Goal: Task Accomplishment & Management: Manage account settings

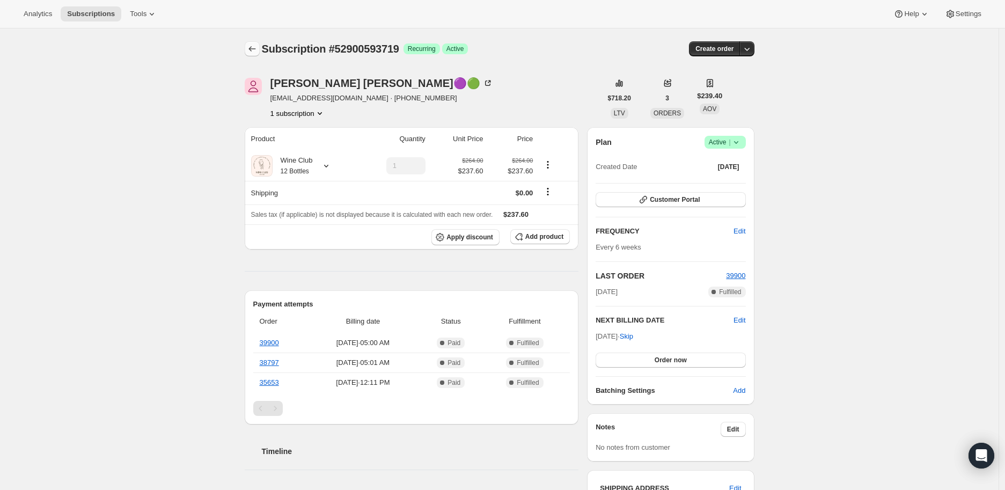
click at [255, 48] on icon "Subscriptions" at bounding box center [252, 48] width 11 height 11
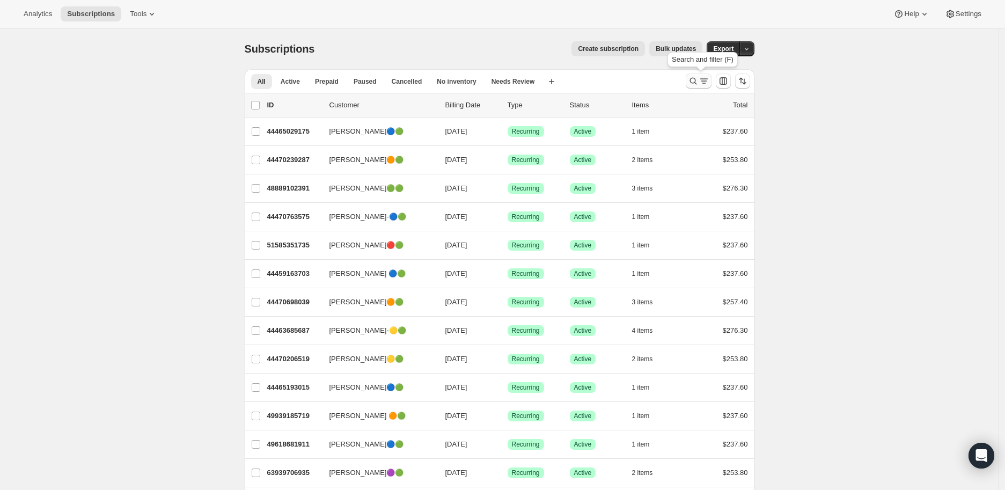
click at [693, 79] on icon "Search and filter results" at bounding box center [692, 81] width 7 height 7
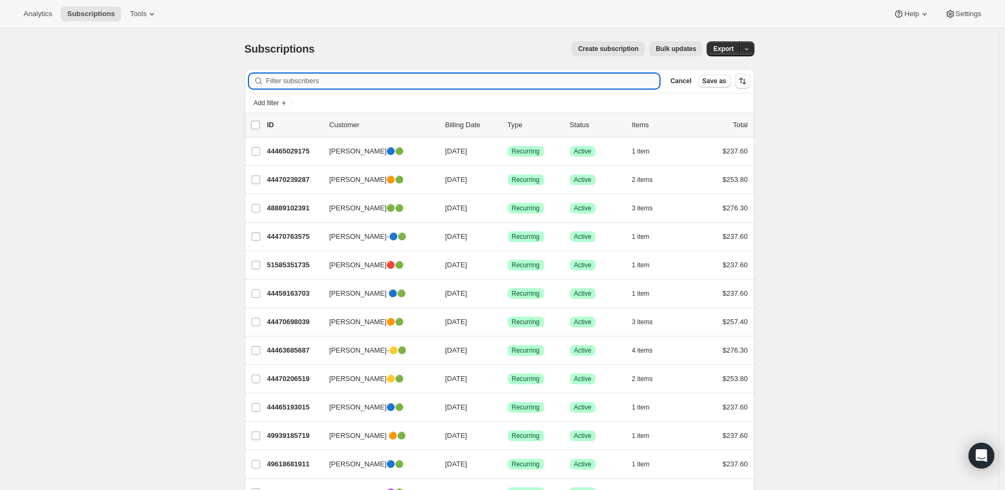
click at [285, 80] on input "Filter subscribers" at bounding box center [463, 80] width 394 height 15
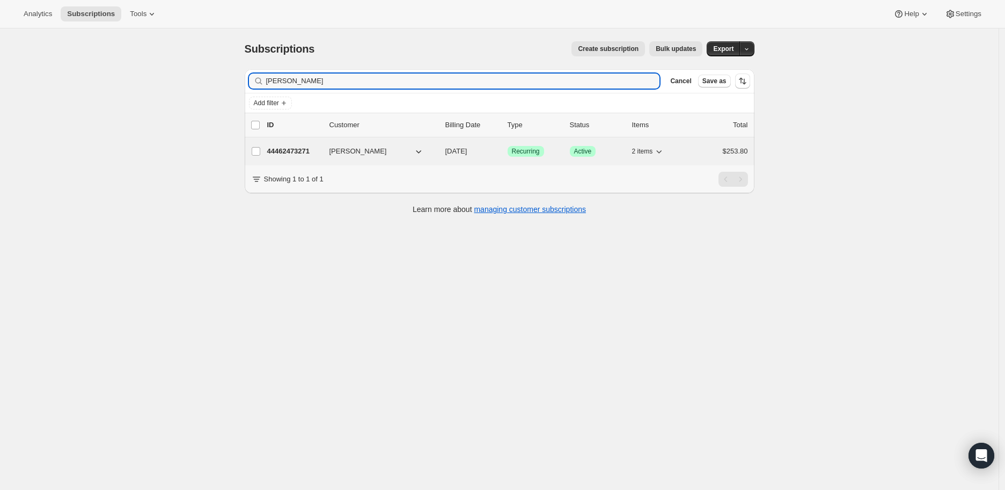
type input "Kimberly Gordon"
click at [297, 150] on p "44462473271" at bounding box center [294, 151] width 54 height 11
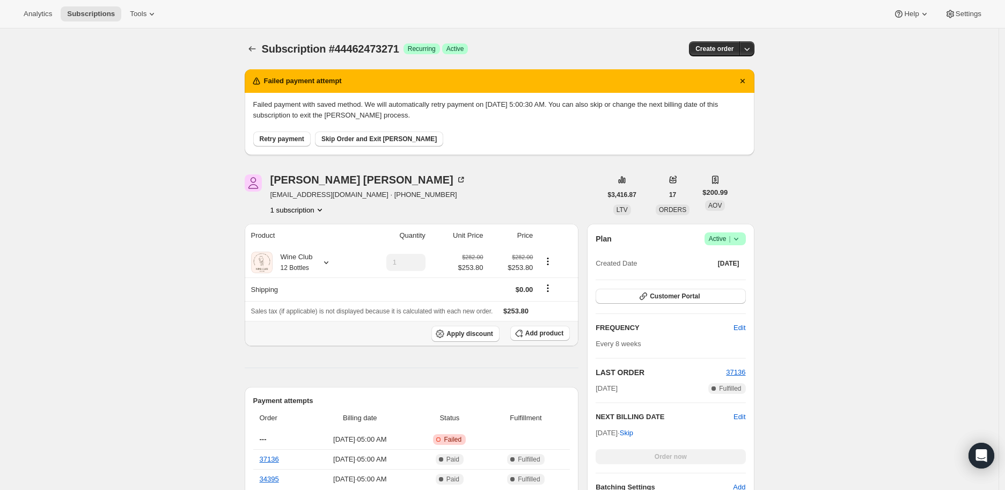
scroll to position [60, 0]
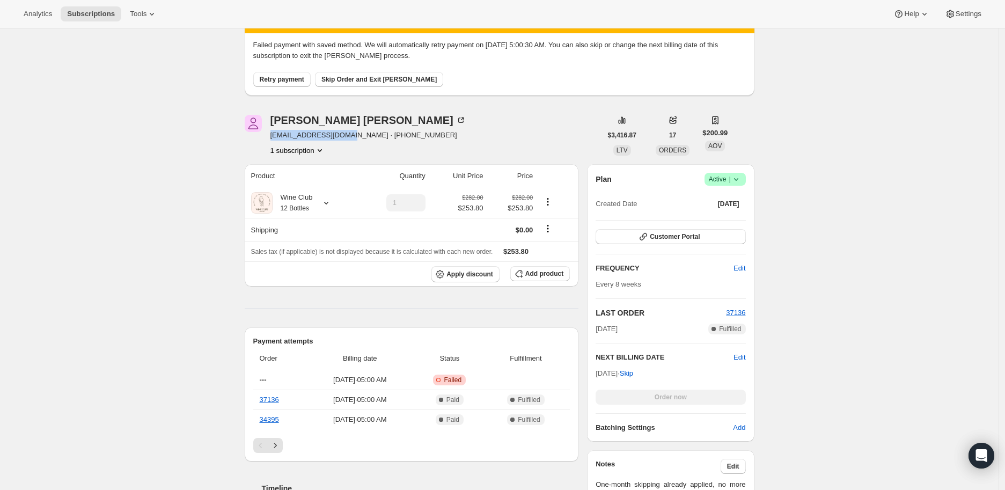
drag, startPoint x: 269, startPoint y: 135, endPoint x: 352, endPoint y: 136, distance: 83.2
click at [352, 136] on div "Kimberly Gordon kbethgordon@gmail.com · +13108927400 1 subscription" at bounding box center [423, 135] width 357 height 41
copy span "kbethgordon@gmail.com"
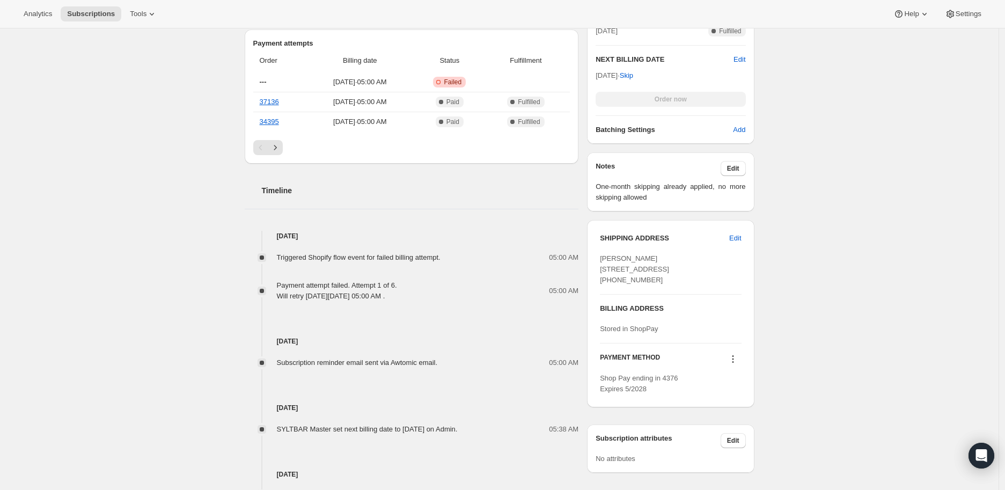
scroll to position [417, 0]
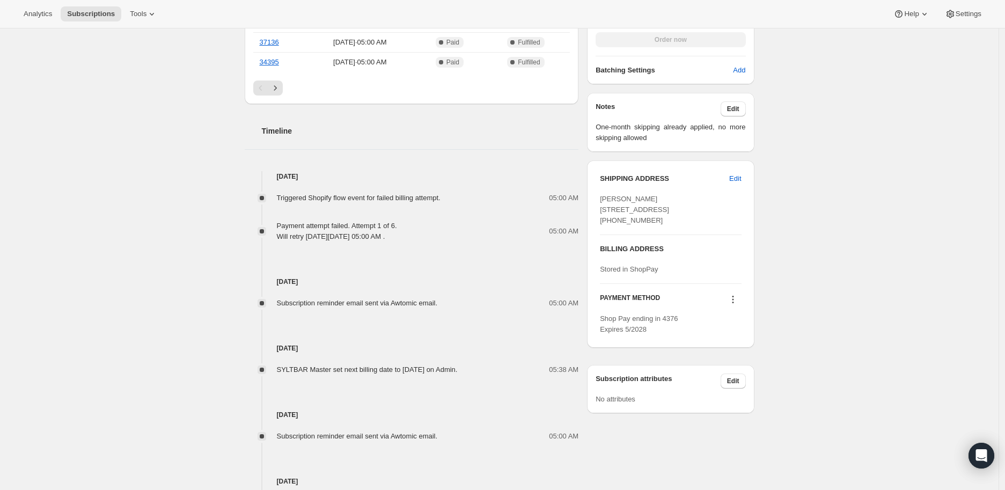
click at [733, 300] on icon at bounding box center [733, 300] width 2 height 2
click at [736, 342] on span "Send link to update card" at bounding box center [735, 340] width 75 height 8
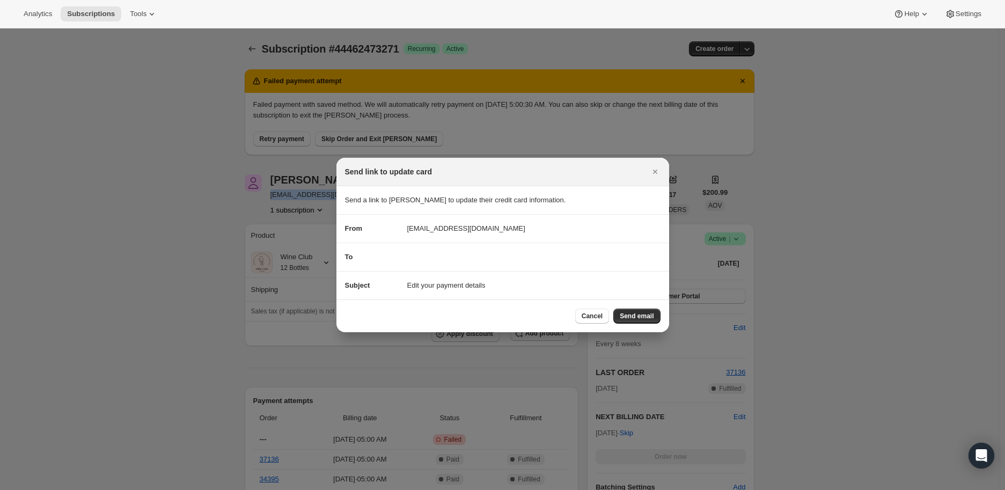
scroll to position [0, 0]
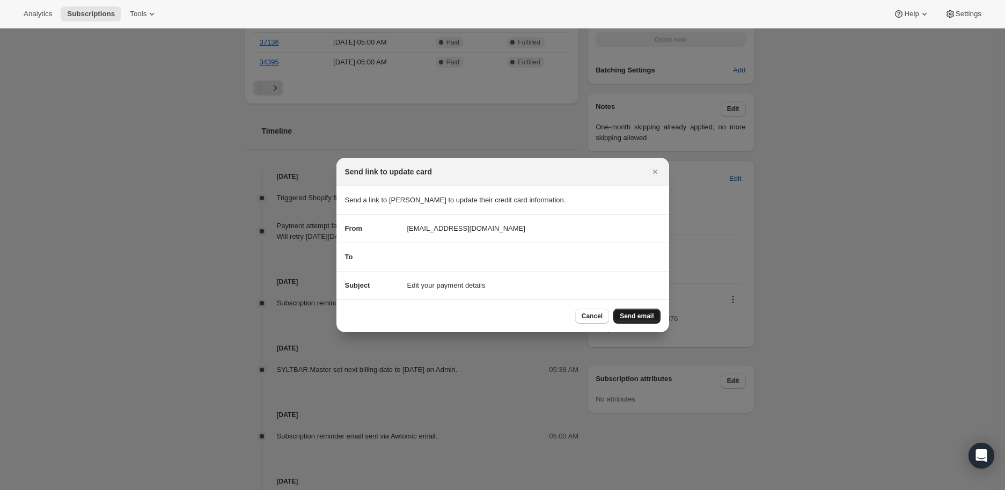
click at [637, 313] on span "Send email" at bounding box center [637, 316] width 34 height 9
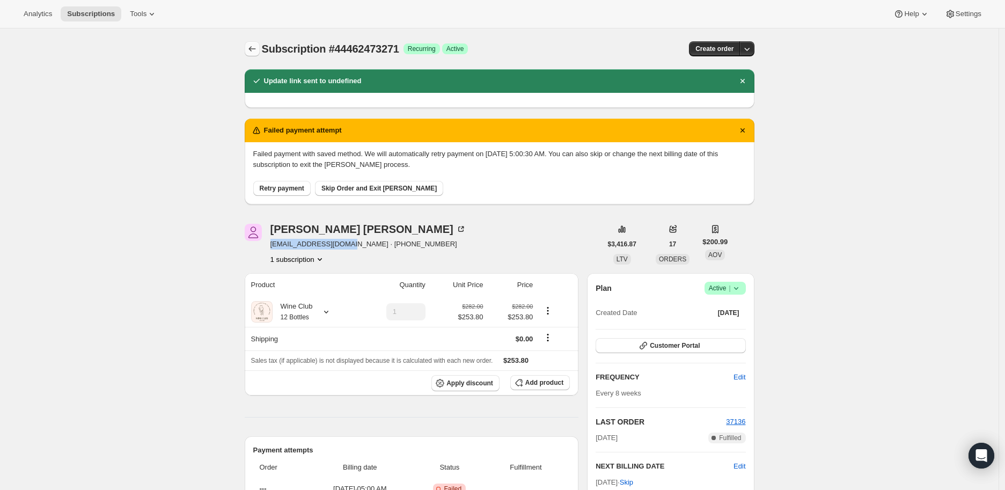
click at [256, 45] on icon "Subscriptions" at bounding box center [252, 48] width 11 height 11
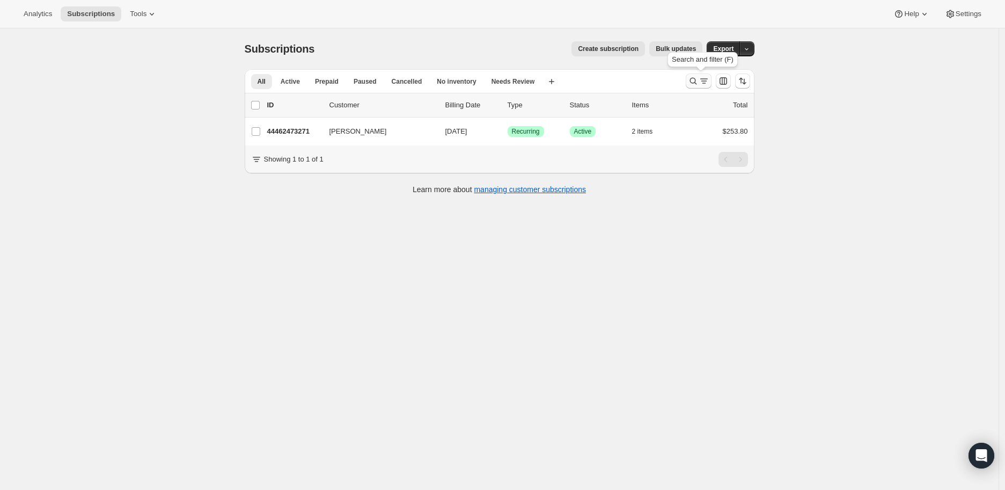
click at [693, 76] on icon "Search and filter results" at bounding box center [693, 81] width 11 height 11
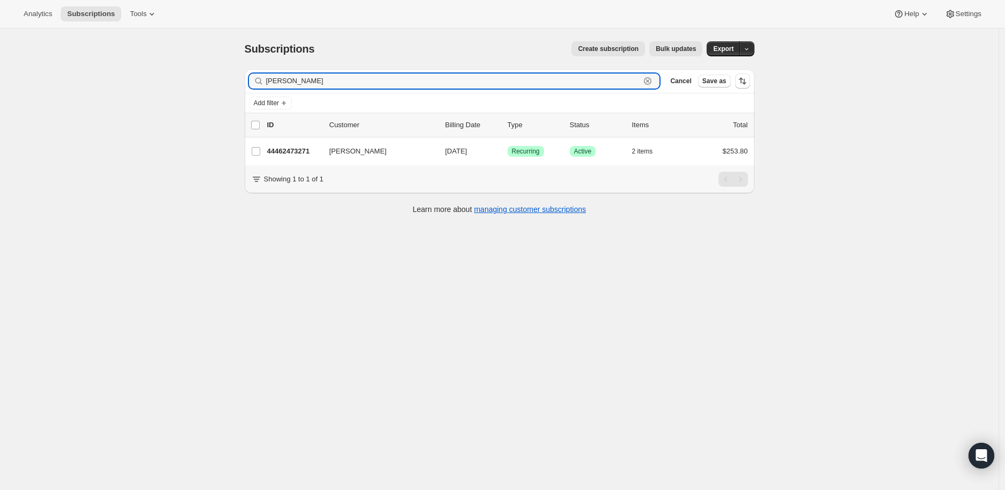
drag, startPoint x: 329, startPoint y: 81, endPoint x: 264, endPoint y: 83, distance: 64.4
click at [264, 83] on div "Kimberly Gordon Clear" at bounding box center [454, 80] width 411 height 15
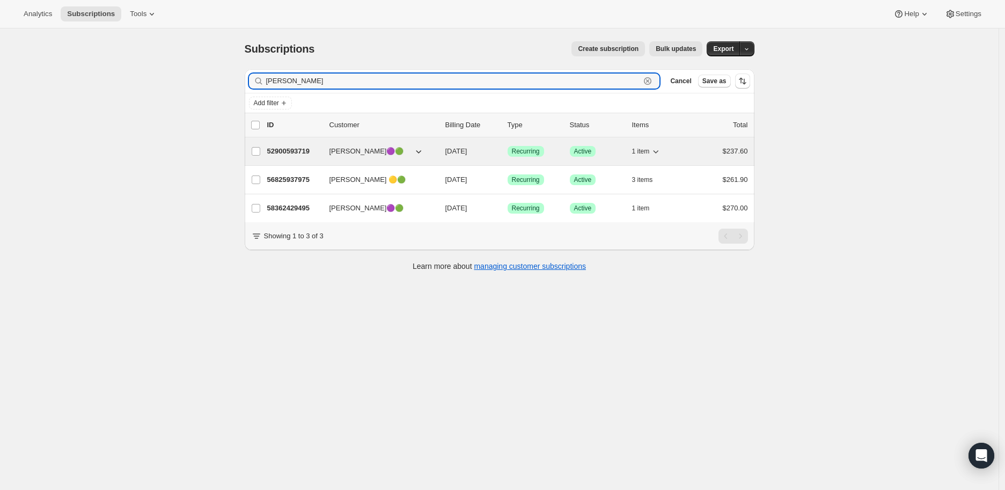
type input "Jeffrey"
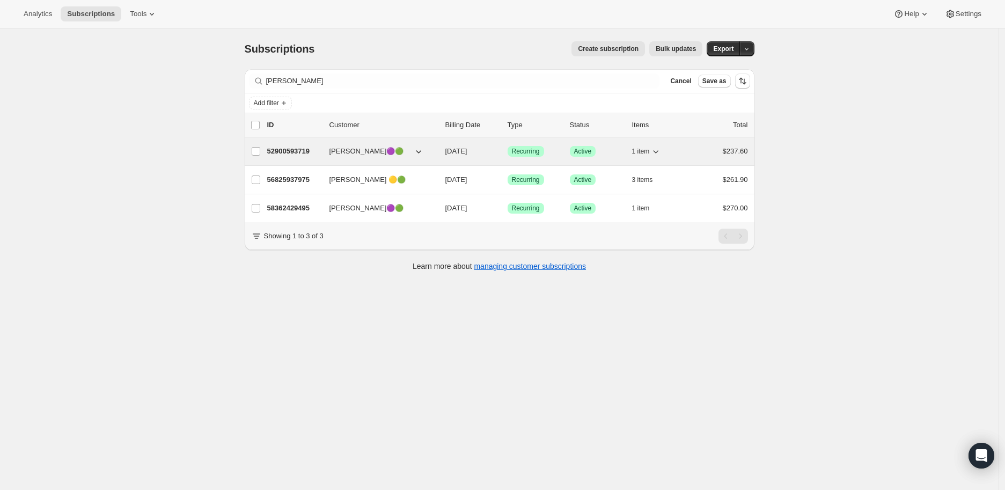
click at [296, 146] on p "52900593719" at bounding box center [294, 151] width 54 height 11
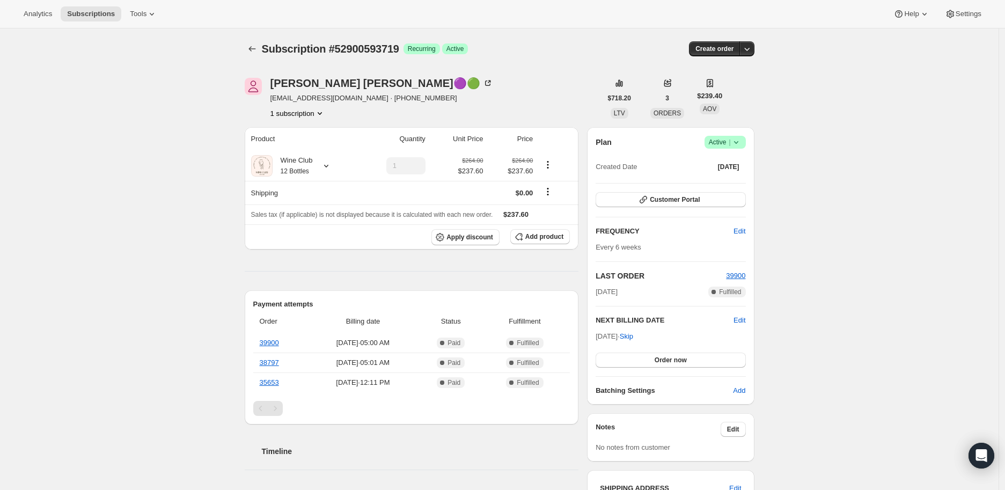
click at [741, 141] on icon at bounding box center [736, 142] width 11 height 11
click at [727, 178] on span "Cancel subscription" at bounding box center [728, 181] width 61 height 8
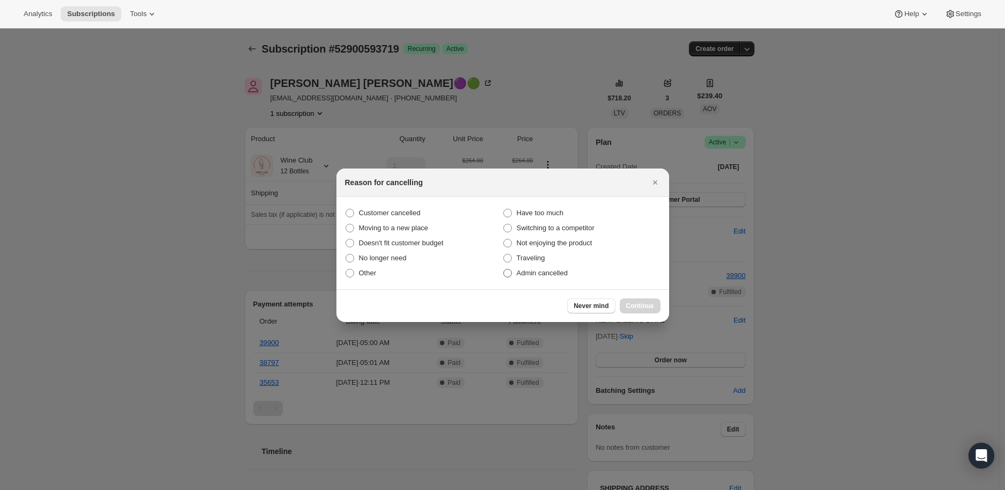
click at [505, 271] on span ":r17s:" at bounding box center [507, 273] width 9 height 9
click at [504, 269] on input "Admin cancelled" at bounding box center [503, 269] width 1 height 1
radio input "true"
click at [643, 301] on span "Continue" at bounding box center [640, 305] width 28 height 9
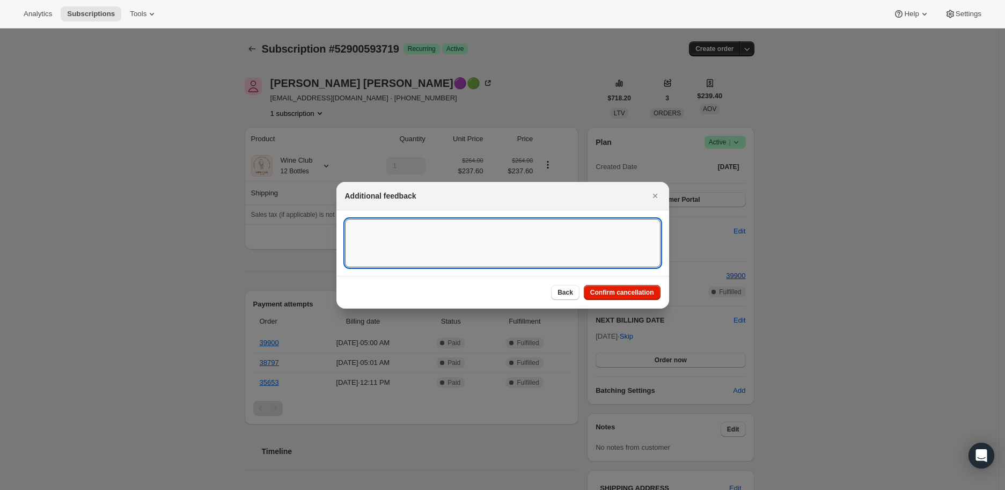
click at [369, 233] on textarea ":r17s:" at bounding box center [502, 243] width 315 height 48
click at [363, 227] on textarea ":r17s:" at bounding box center [502, 243] width 315 height 48
paste textarea "No longer drinking"
type textarea "No longer drinking"
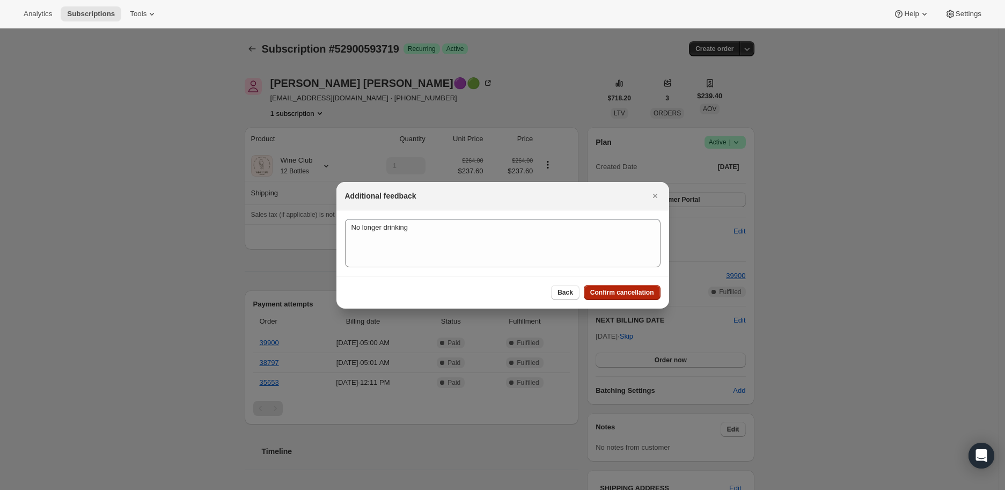
click at [628, 290] on span "Confirm cancellation" at bounding box center [622, 292] width 64 height 9
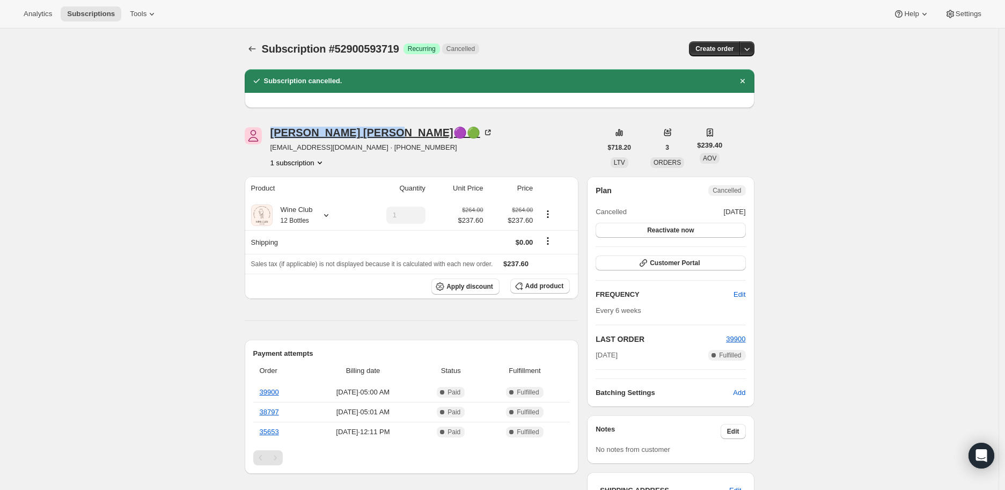
drag, startPoint x: 269, startPoint y: 134, endPoint x: 347, endPoint y: 133, distance: 77.8
click at [347, 133] on div "Jeffrey Backus🟣🟢 backusjeff@gmail.com · +17703666923 1 subscription" at bounding box center [423, 147] width 357 height 41
copy div "Jeffrey Backus"
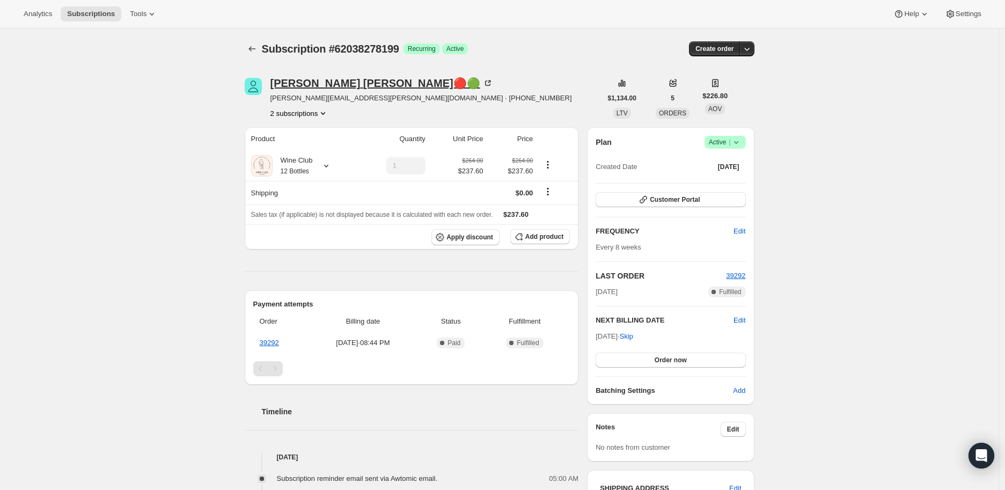
click at [482, 79] on icon at bounding box center [487, 83] width 11 height 11
click at [739, 318] on span "Edit" at bounding box center [739, 320] width 12 height 11
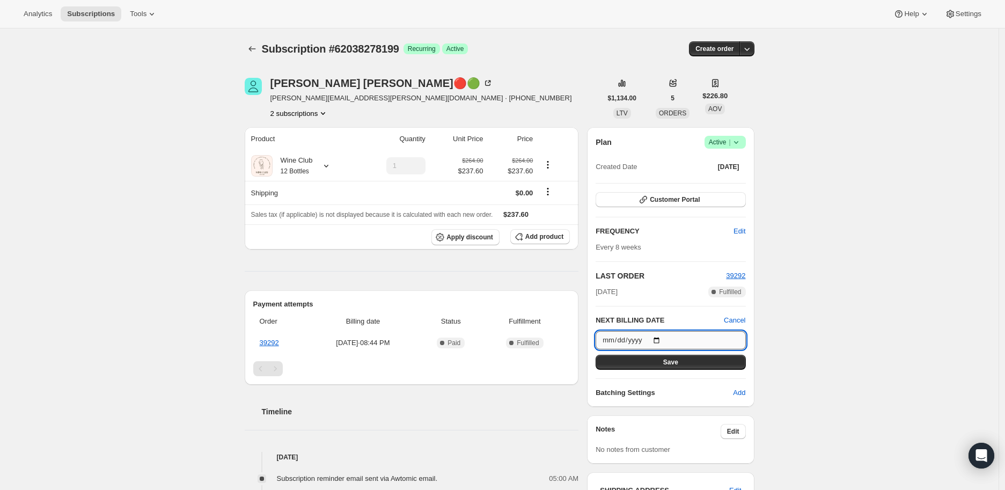
click at [657, 337] on input "2025-10-10" at bounding box center [670, 340] width 150 height 18
type input "2025-11-10"
click at [670, 361] on span "Save" at bounding box center [670, 362] width 15 height 9
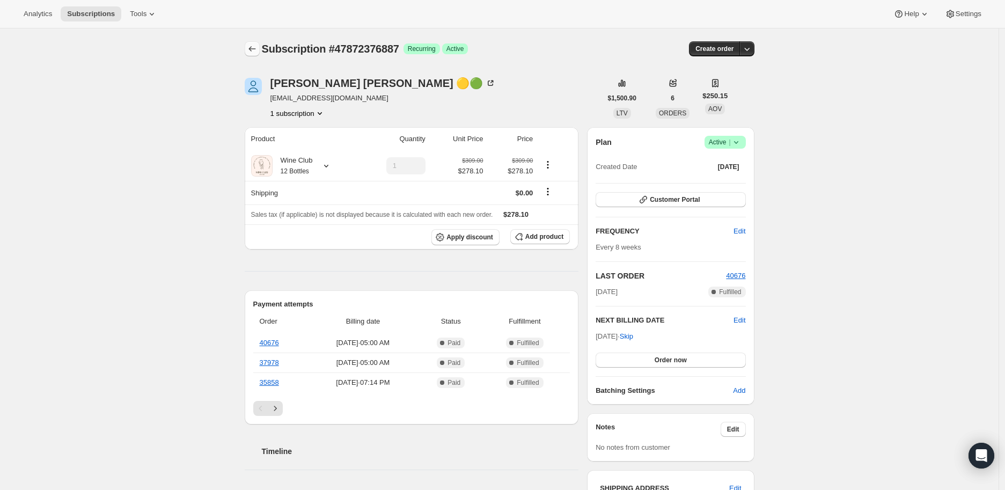
click at [254, 48] on icon "Subscriptions" at bounding box center [252, 48] width 11 height 11
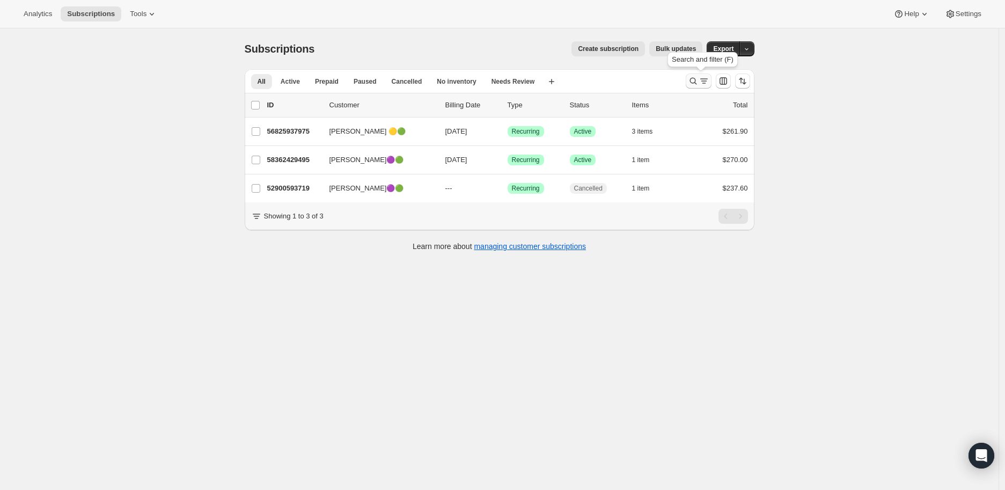
click at [694, 81] on icon "Search and filter results" at bounding box center [693, 81] width 11 height 11
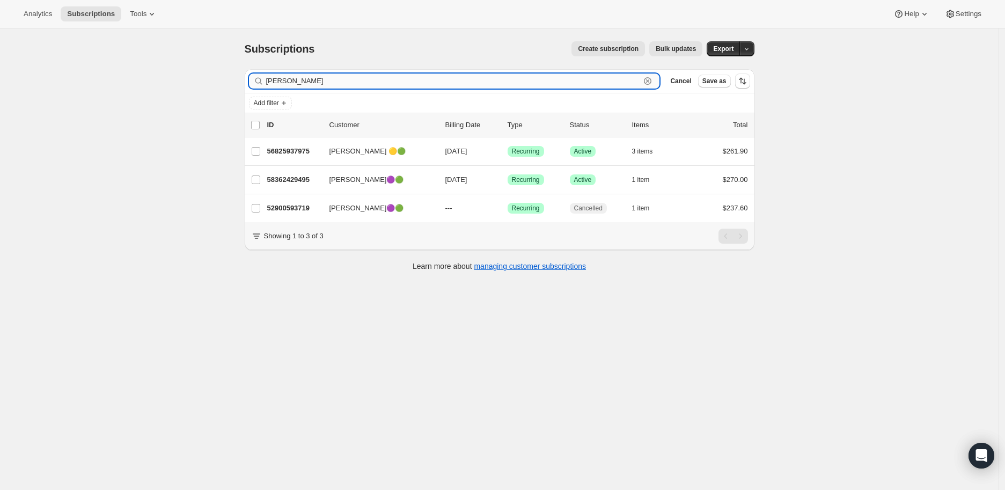
click at [299, 79] on input "[PERSON_NAME]" at bounding box center [453, 80] width 374 height 15
type input "J"
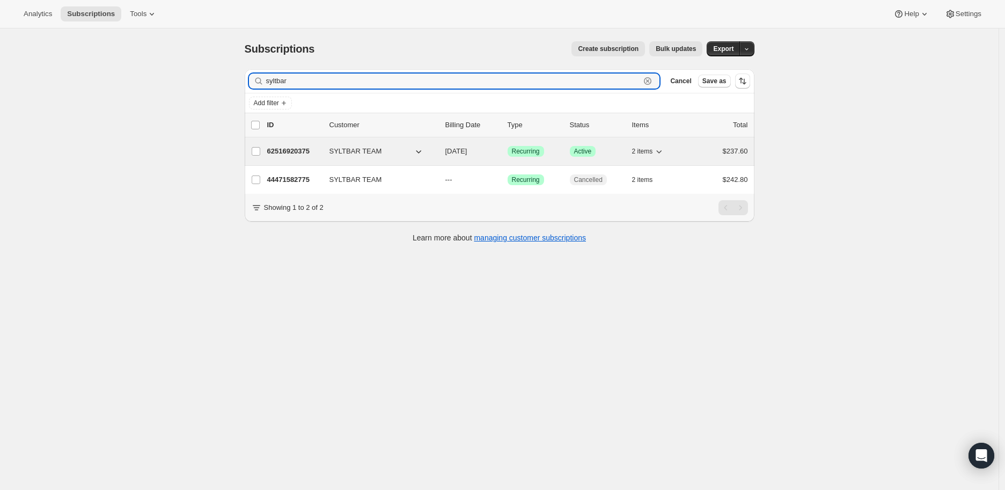
type input "syltbar"
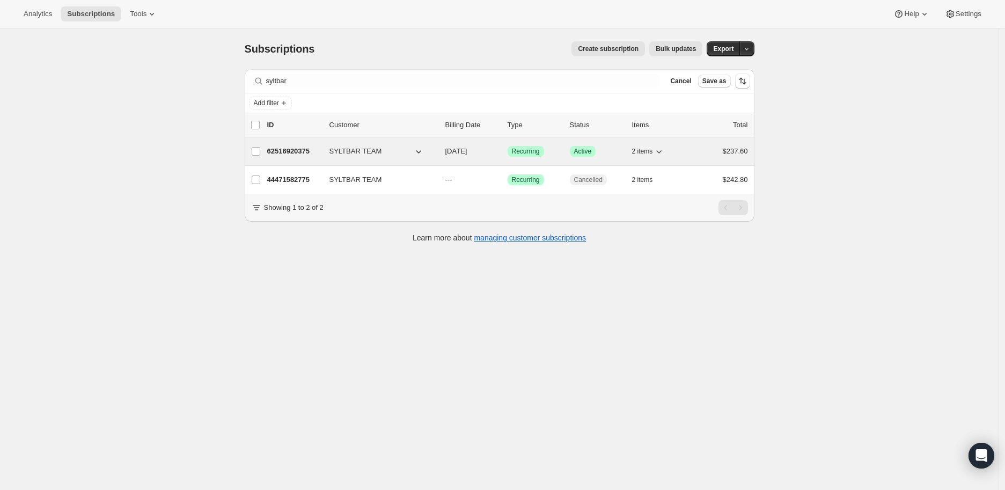
click at [285, 149] on p "62516920375" at bounding box center [294, 151] width 54 height 11
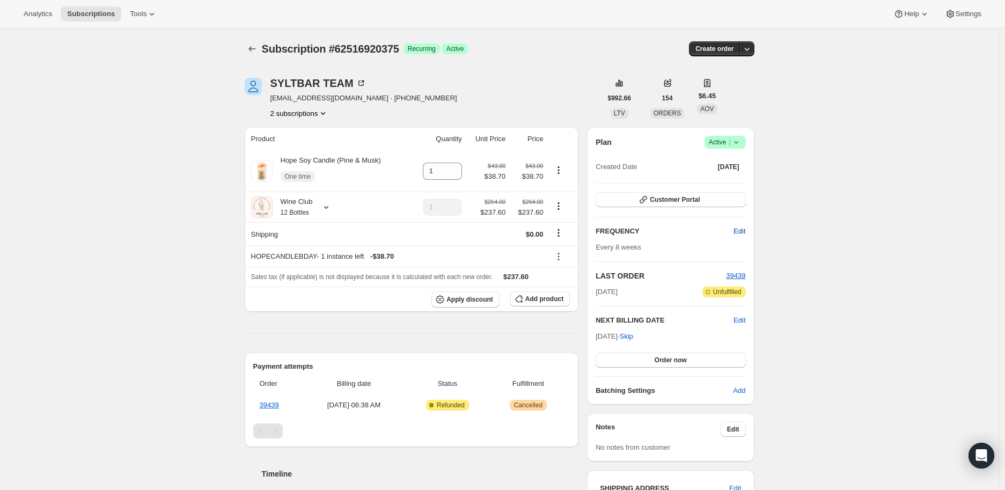
click at [741, 226] on span "Edit" at bounding box center [739, 231] width 12 height 11
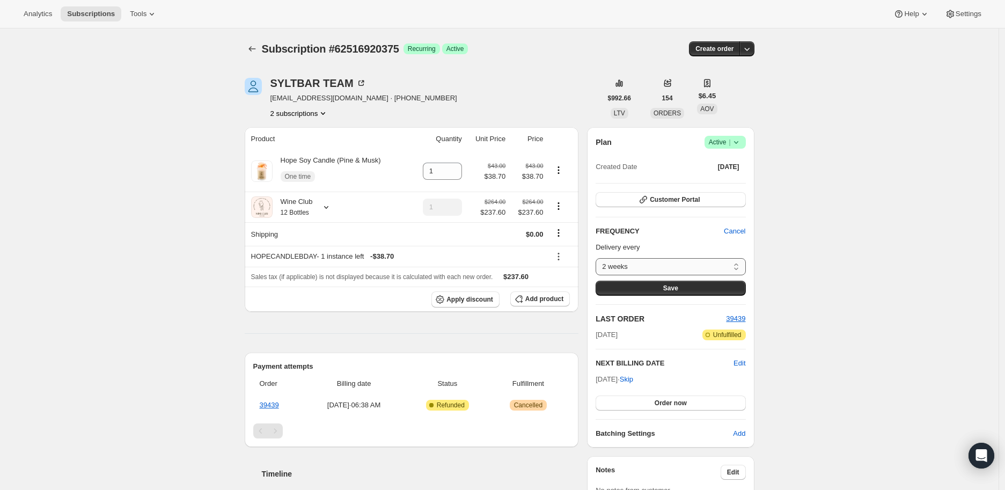
click at [738, 267] on select "2 weeks 4 weeks 6 weeks 8 weeks Custom..." at bounding box center [670, 266] width 150 height 17
select select "WEEK#6"
click at [598, 258] on select "2 weeks 4 weeks 6 weeks 8 weeks Custom..." at bounding box center [670, 266] width 150 height 17
click at [676, 286] on span "Save" at bounding box center [670, 288] width 15 height 9
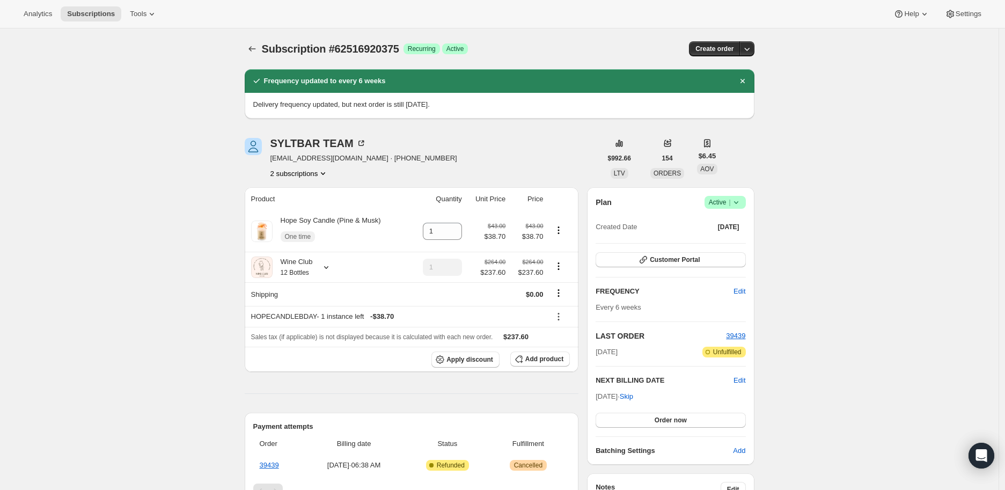
scroll to position [60, 0]
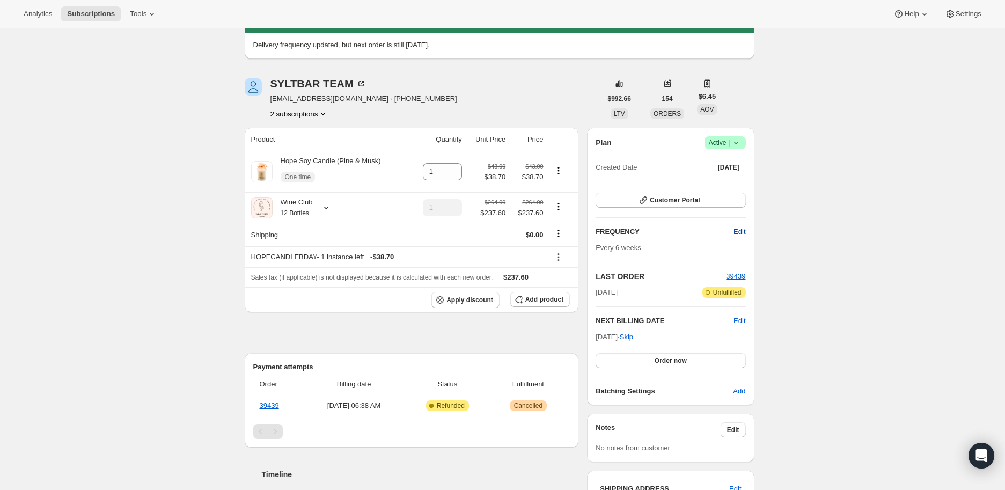
click at [742, 230] on span "Edit" at bounding box center [739, 231] width 12 height 11
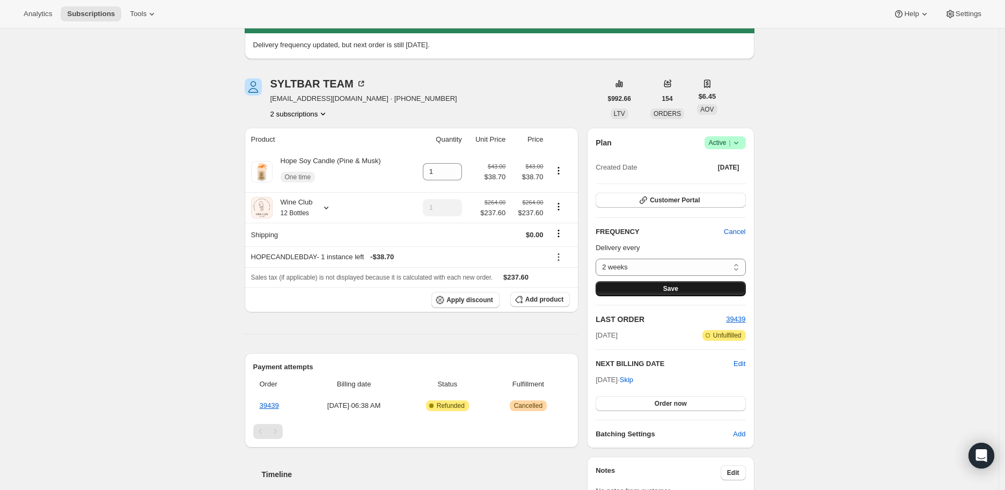
click at [683, 288] on button "Save" at bounding box center [670, 288] width 150 height 15
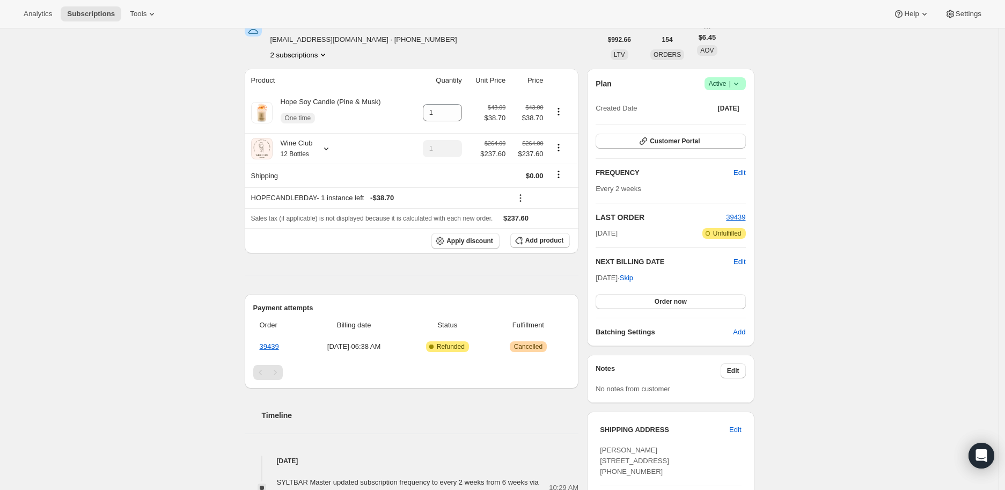
scroll to position [119, 0]
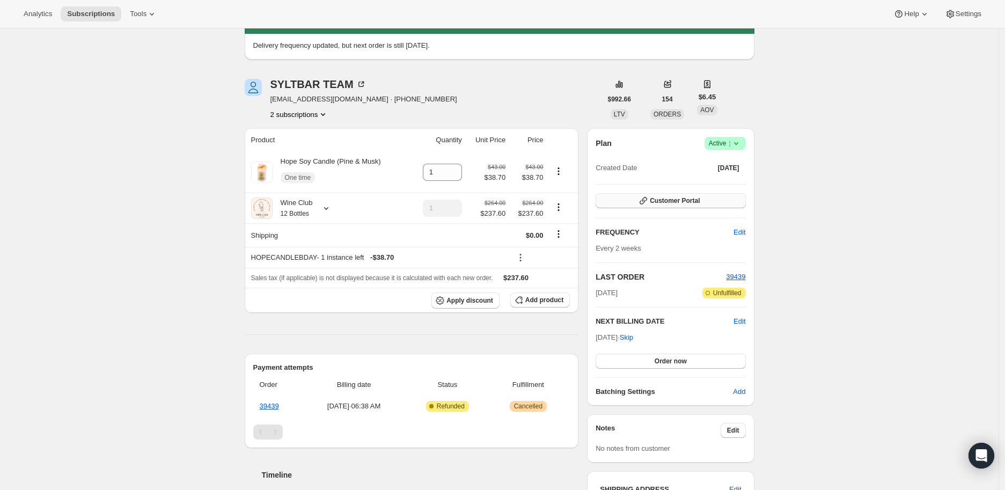
click at [659, 197] on span "Customer Portal" at bounding box center [675, 200] width 50 height 9
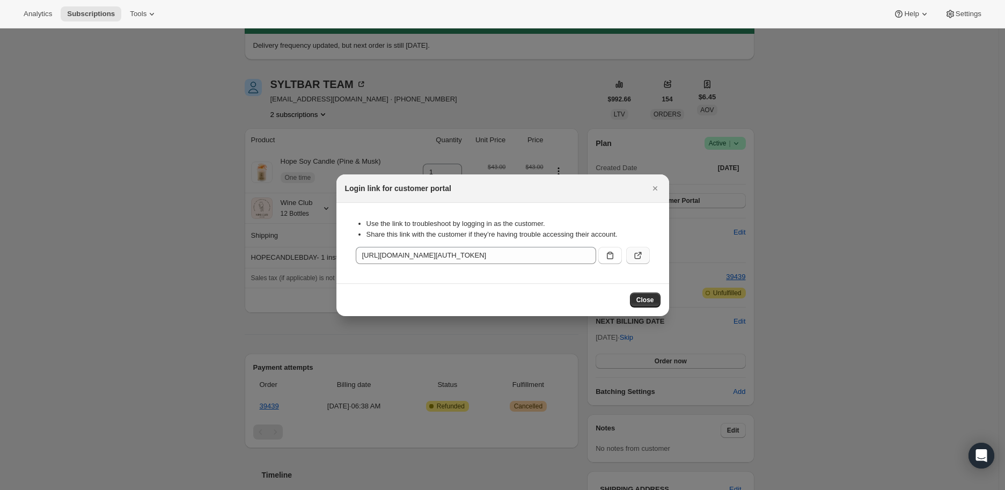
click at [638, 254] on icon ":rpn:" at bounding box center [638, 255] width 11 height 11
click at [655, 189] on icon "Close" at bounding box center [655, 188] width 11 height 11
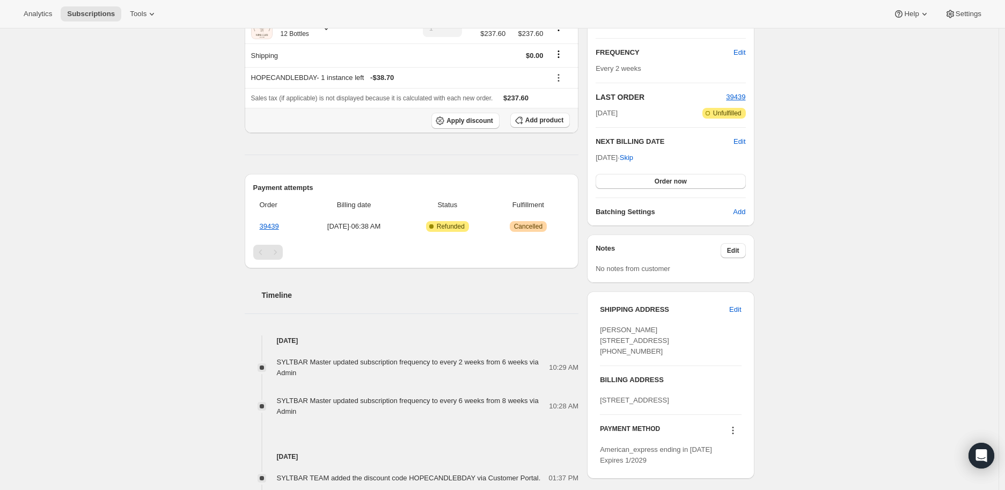
scroll to position [238, 0]
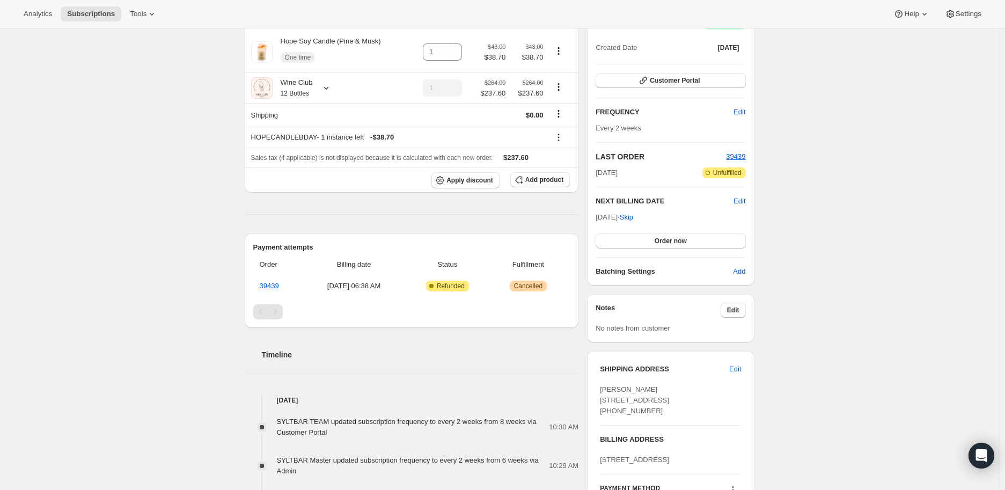
scroll to position [60, 0]
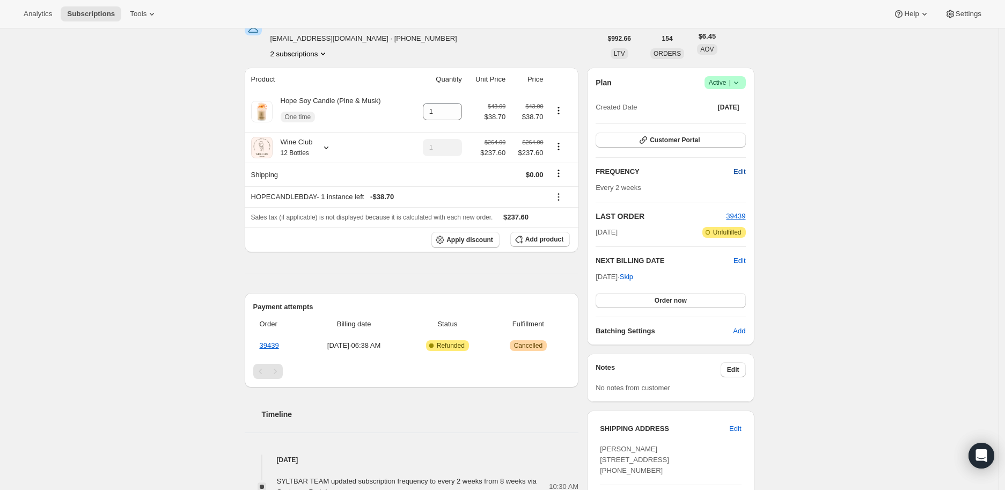
click at [741, 172] on span "Edit" at bounding box center [739, 171] width 12 height 11
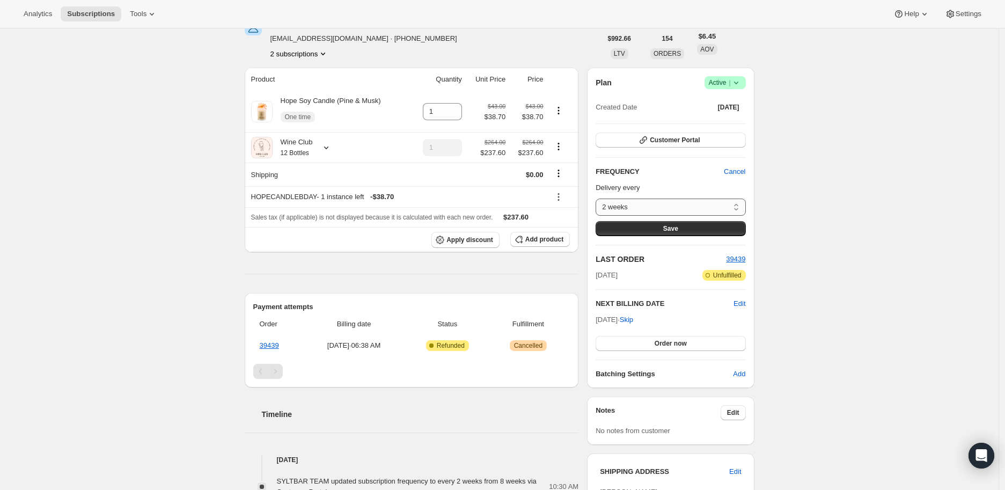
click at [699, 205] on select "2 weeks 4 weeks 6 weeks 8 weeks Custom..." at bounding box center [670, 206] width 150 height 17
select select "WEEK#8"
click at [598, 198] on select "2 weeks 4 weeks 6 weeks 8 weeks Custom..." at bounding box center [670, 206] width 150 height 17
click at [668, 224] on span "Save" at bounding box center [670, 228] width 15 height 9
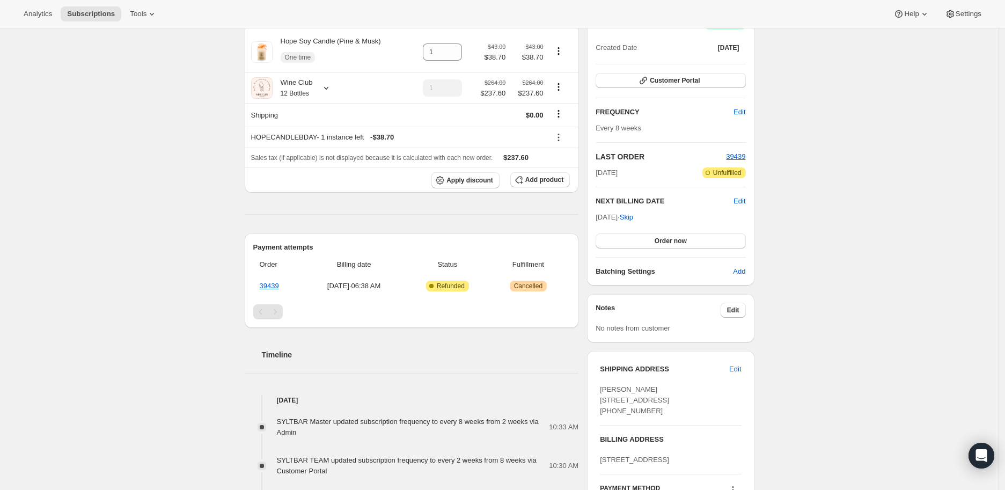
scroll to position [238, 0]
